Goal: Obtain resource: Download file/media

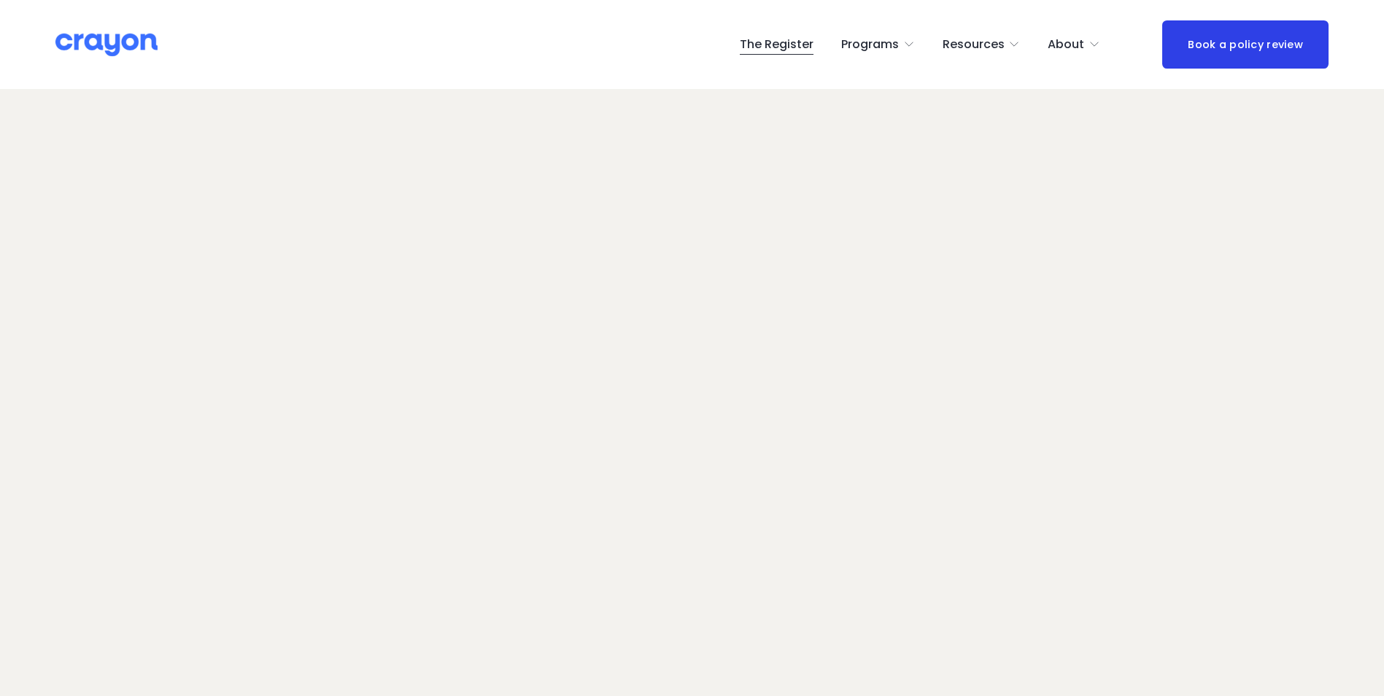
click at [994, 43] on span "Resources" at bounding box center [973, 44] width 62 height 21
click at [0, 0] on span "Employer hub" at bounding box center [0, 0] width 0 height 0
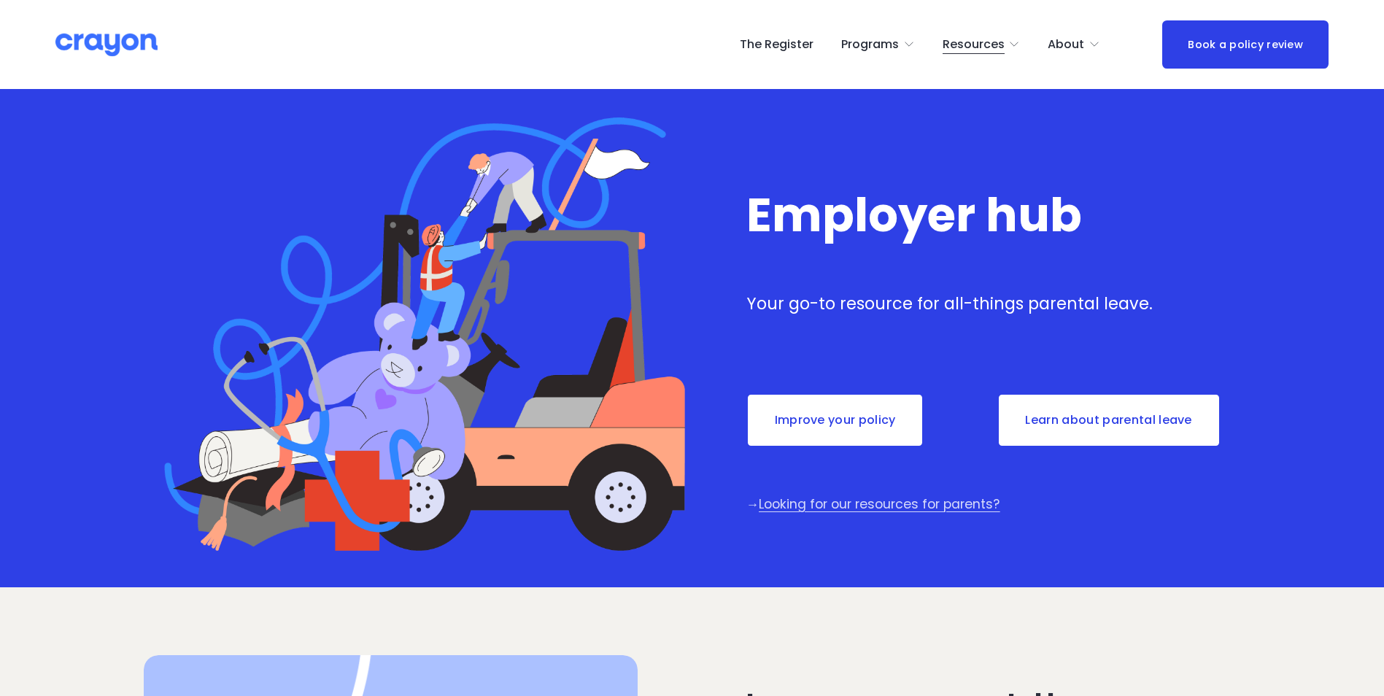
click at [832, 421] on link "Improve your policy" at bounding box center [835, 420] width 178 height 54
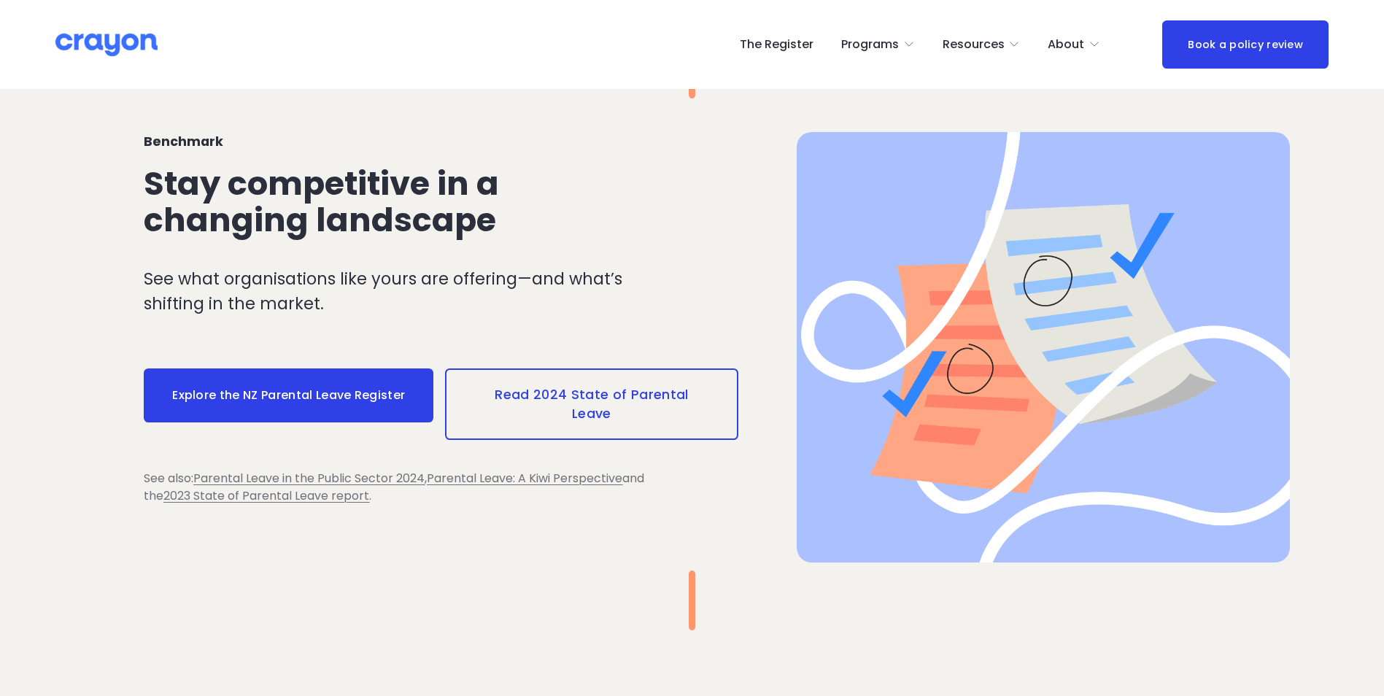
scroll to position [1751, 0]
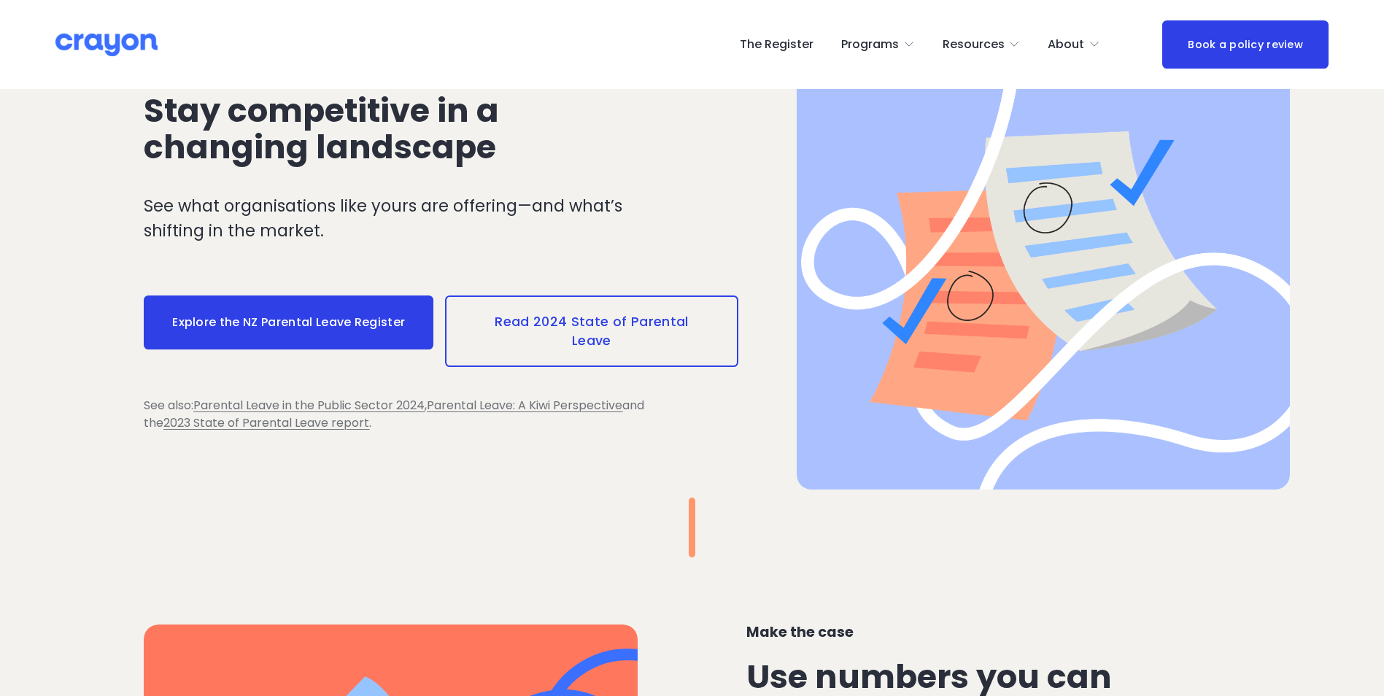
click at [618, 317] on link "Read 2024 State of Parental Leave" at bounding box center [591, 330] width 293 height 71
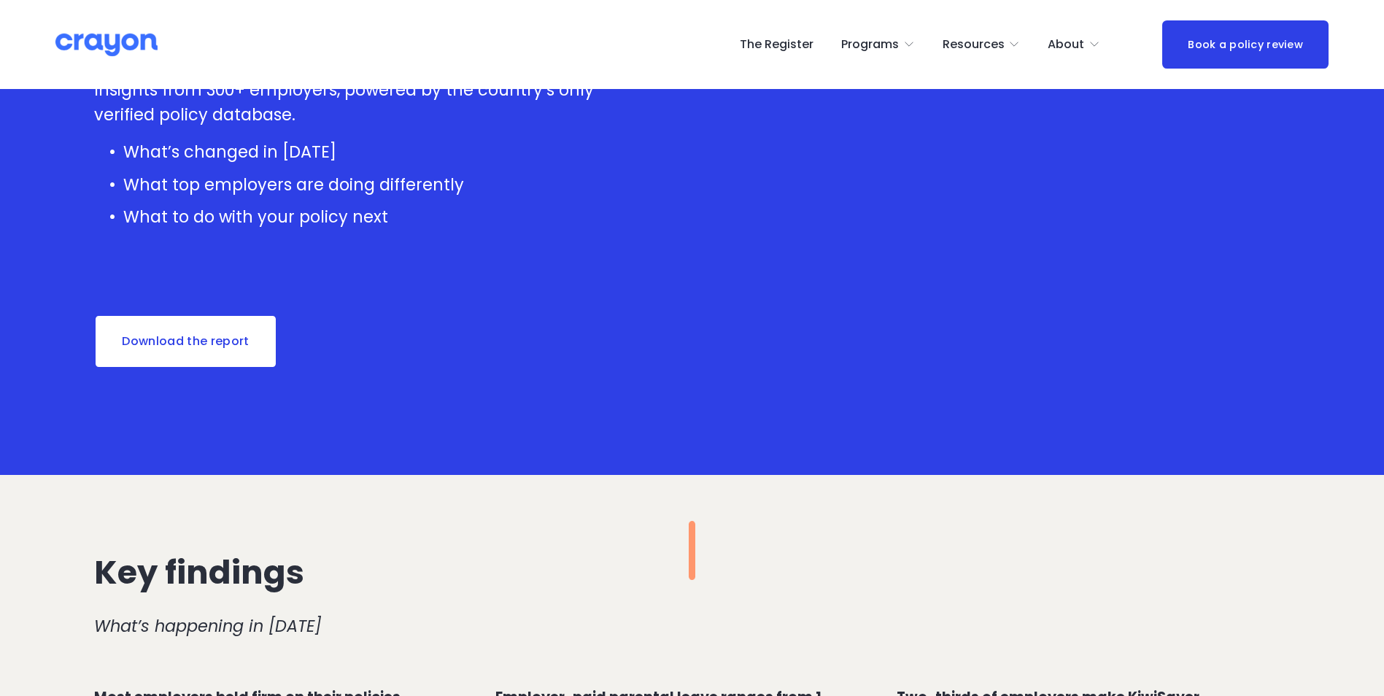
scroll to position [365, 0]
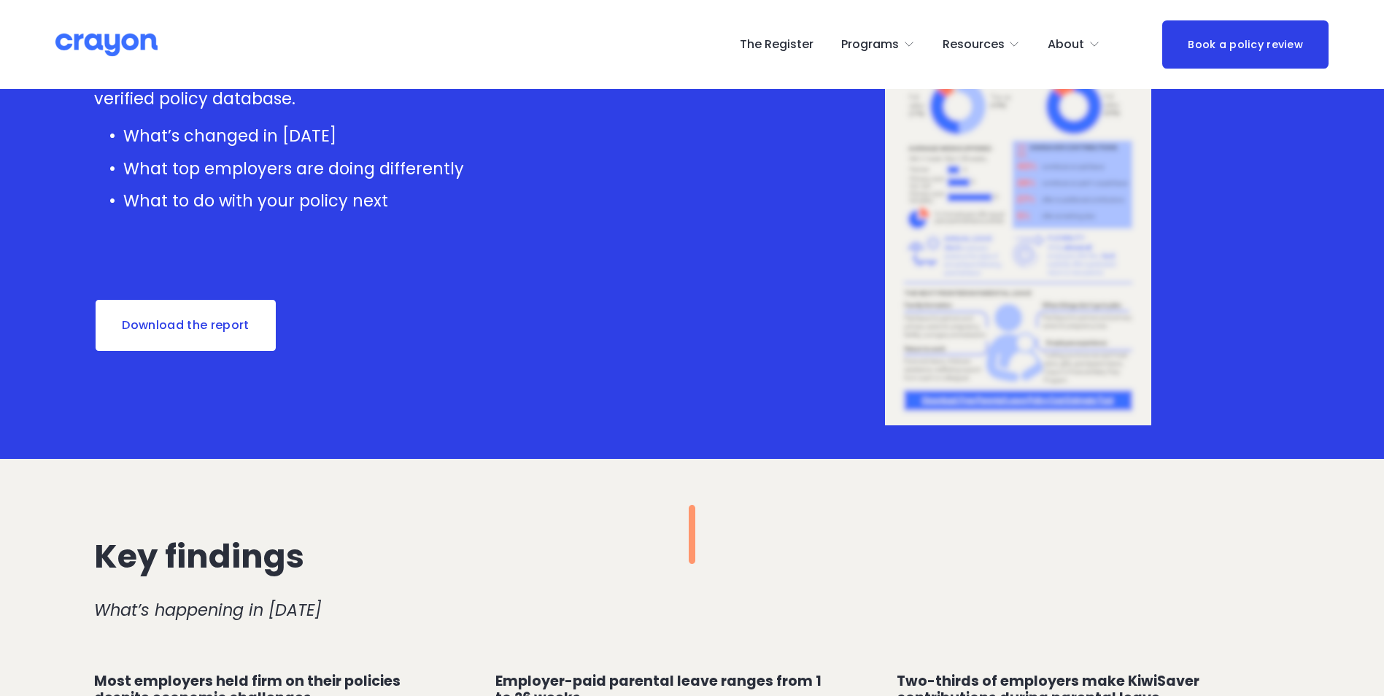
click at [196, 328] on link "Download the report" at bounding box center [186, 325] width 184 height 54
